Goal: Find contact information: Find contact information

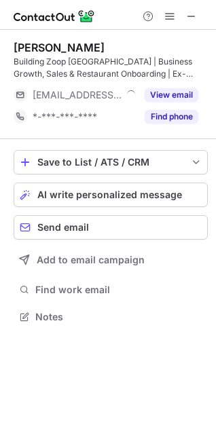
scroll to position [307, 216]
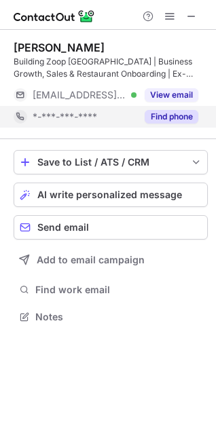
click at [187, 115] on button "Find phone" at bounding box center [171, 117] width 54 height 14
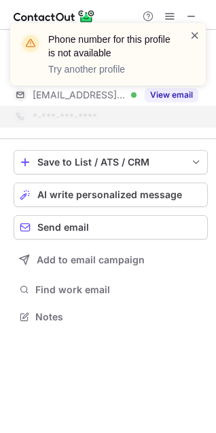
click at [193, 36] on span at bounding box center [194, 35] width 11 height 14
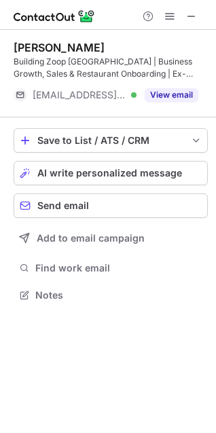
scroll to position [285, 216]
click at [176, 88] on div "Phone number for this profile is not available Try another profile" at bounding box center [107, 59] width 217 height 100
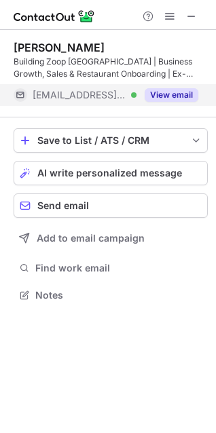
click at [171, 91] on button "View email" at bounding box center [171, 95] width 54 height 14
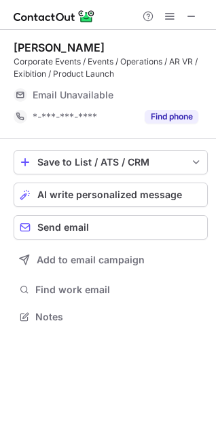
scroll to position [307, 216]
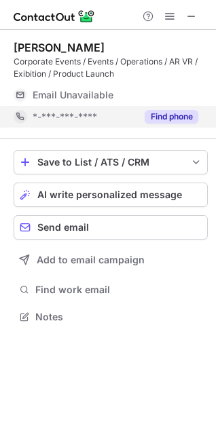
click at [175, 115] on button "Find phone" at bounding box center [171, 117] width 54 height 14
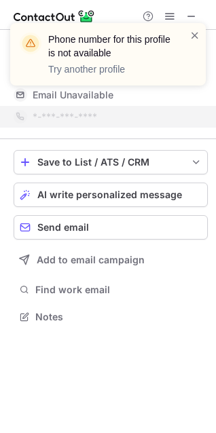
click at [201, 32] on div "Phone number for this profile is not available Try another profile" at bounding box center [107, 54] width 195 height 62
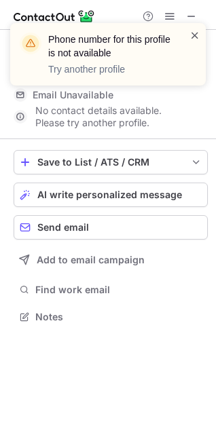
click at [193, 35] on span at bounding box center [194, 35] width 11 height 14
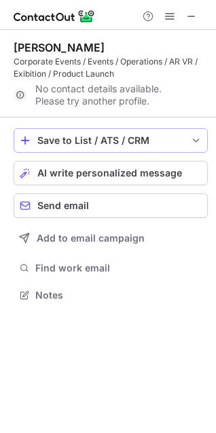
scroll to position [285, 216]
click at [201, 20] on div at bounding box center [169, 16] width 65 height 16
click at [191, 21] on span at bounding box center [191, 16] width 11 height 11
click at [185, 18] on button at bounding box center [191, 16] width 16 height 16
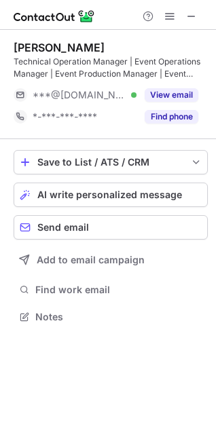
scroll to position [307, 216]
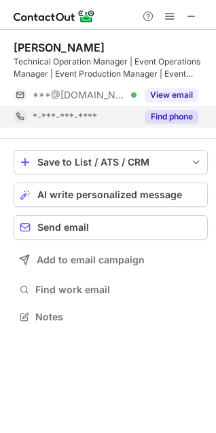
scroll to position [307, 216]
click at [167, 112] on button "Find phone" at bounding box center [171, 117] width 54 height 14
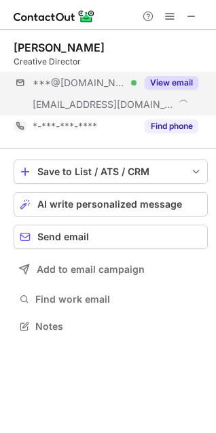
scroll to position [317, 216]
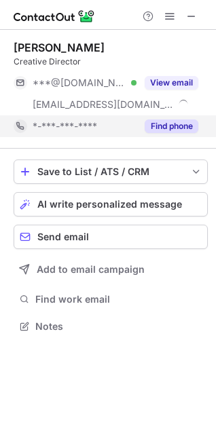
click at [163, 120] on button "Find phone" at bounding box center [171, 126] width 54 height 14
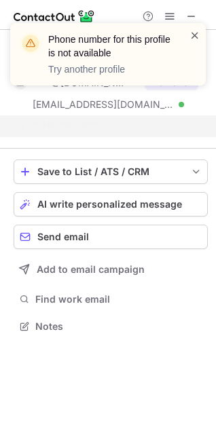
click at [193, 35] on span at bounding box center [194, 35] width 11 height 14
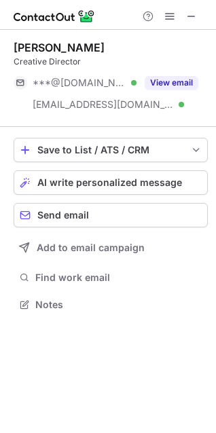
scroll to position [295, 216]
click at [189, 85] on div "Phone number for this profile is not available Try another profile Ankur Paleka…" at bounding box center [108, 216] width 216 height 433
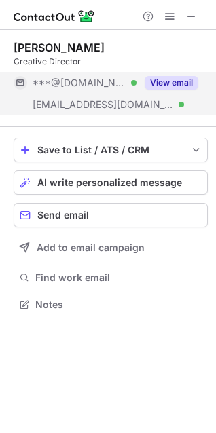
click at [164, 85] on button "View email" at bounding box center [171, 83] width 54 height 14
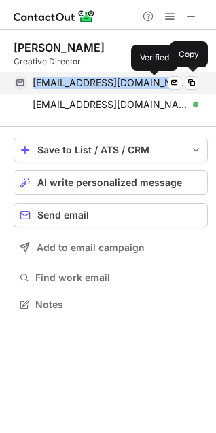
drag, startPoint x: 33, startPoint y: 82, endPoint x: 155, endPoint y: 81, distance: 122.1
click at [155, 81] on div "ankurpalekar@gmail.com Verified Send email Copy" at bounding box center [106, 83] width 184 height 22
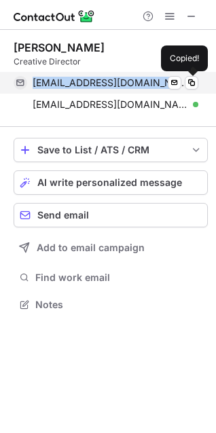
copy span "ankurpalekar@gmail.com"
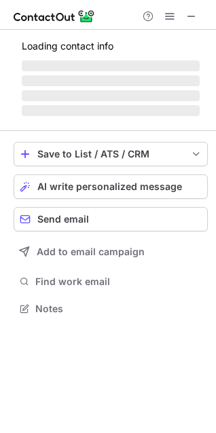
scroll to position [317, 216]
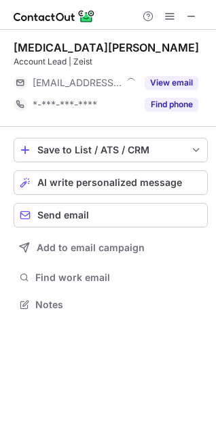
scroll to position [295, 216]
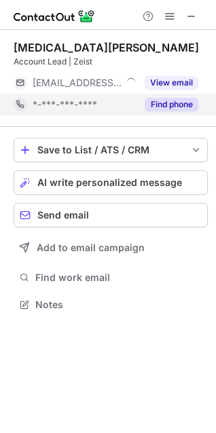
click at [162, 100] on button "Find phone" at bounding box center [171, 105] width 54 height 14
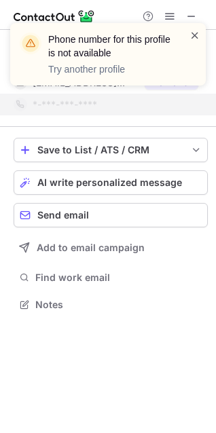
click at [194, 40] on span at bounding box center [194, 35] width 11 height 14
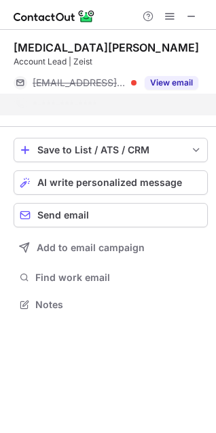
click at [194, 37] on span at bounding box center [194, 35] width 11 height 14
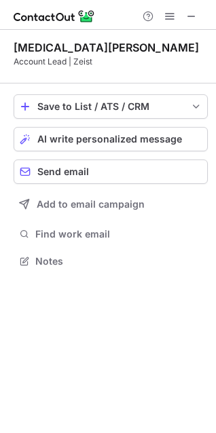
scroll to position [252, 216]
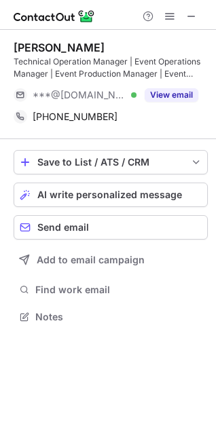
scroll to position [307, 216]
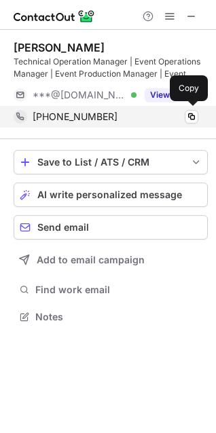
click at [122, 113] on div "[PHONE_NUMBER]" at bounding box center [115, 117] width 165 height 12
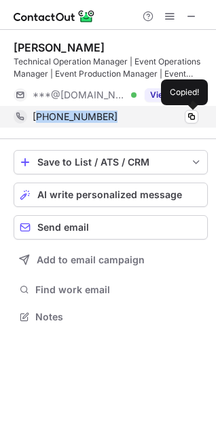
drag, startPoint x: 101, startPoint y: 113, endPoint x: 64, endPoint y: 113, distance: 37.3
click at [64, 113] on div "[PHONE_NUMBER]" at bounding box center [115, 117] width 165 height 12
click at [64, 113] on span "[PHONE_NUMBER]" at bounding box center [75, 117] width 85 height 12
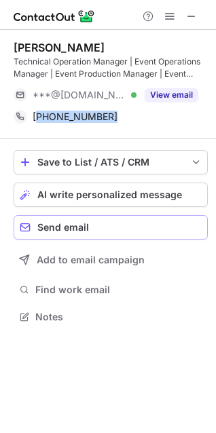
copy span "918369246926"
